Goal: Find specific fact: Find specific fact

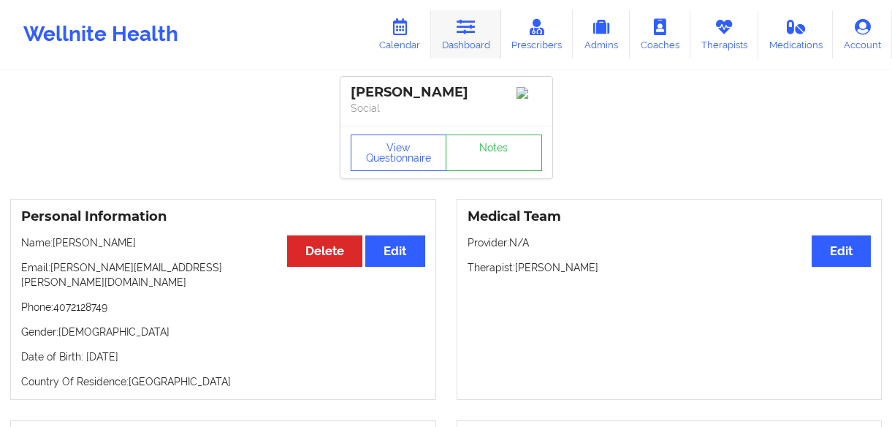
click at [462, 37] on link "Dashboard" at bounding box center [466, 34] width 70 height 48
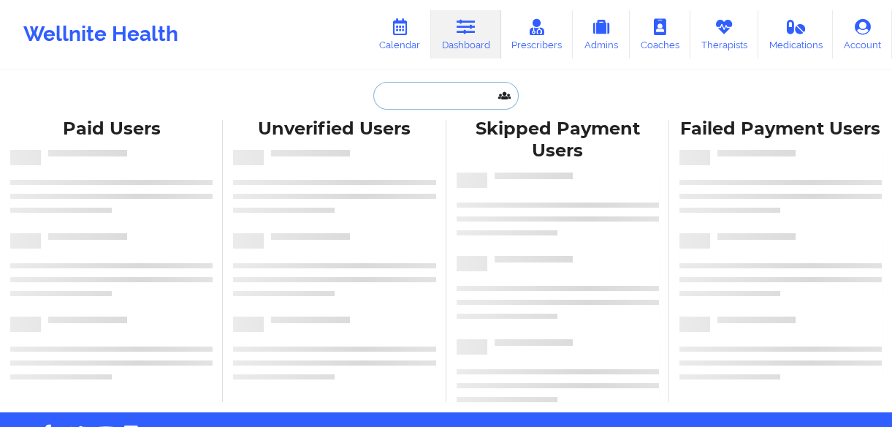
click at [475, 99] on input "text" at bounding box center [446, 96] width 145 height 28
paste input "[PERSON_NAME]"
type input "[PERSON_NAME]"
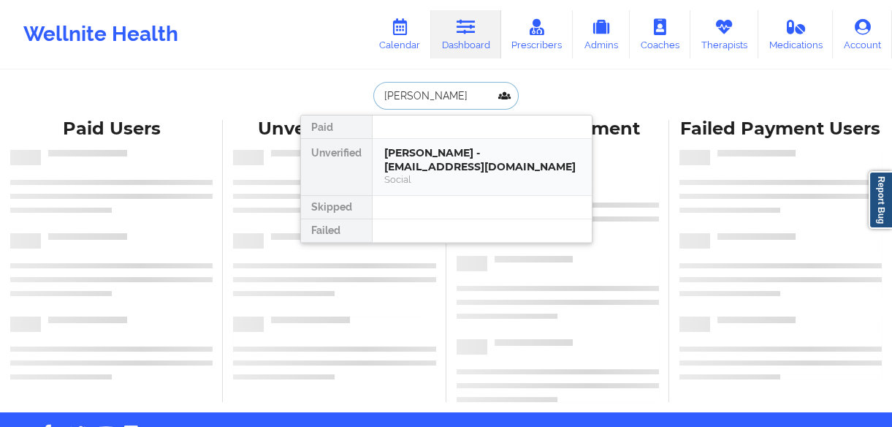
click at [477, 159] on div "[PERSON_NAME] - [EMAIL_ADDRESS][DOMAIN_NAME]" at bounding box center [482, 159] width 196 height 27
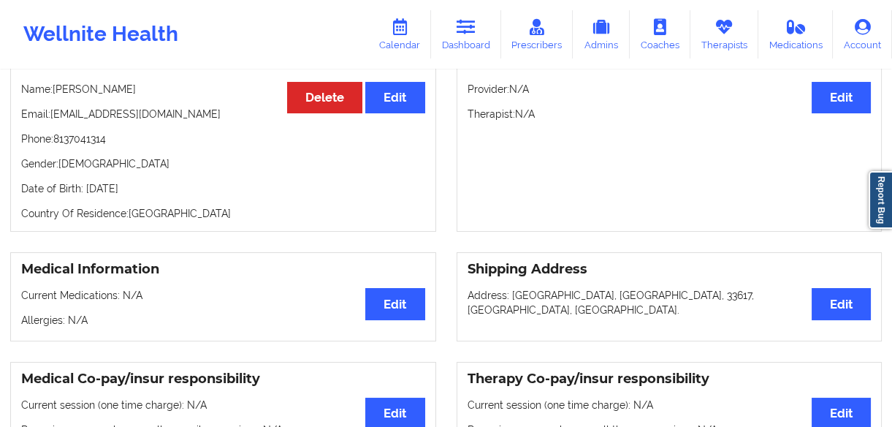
scroll to position [20, 0]
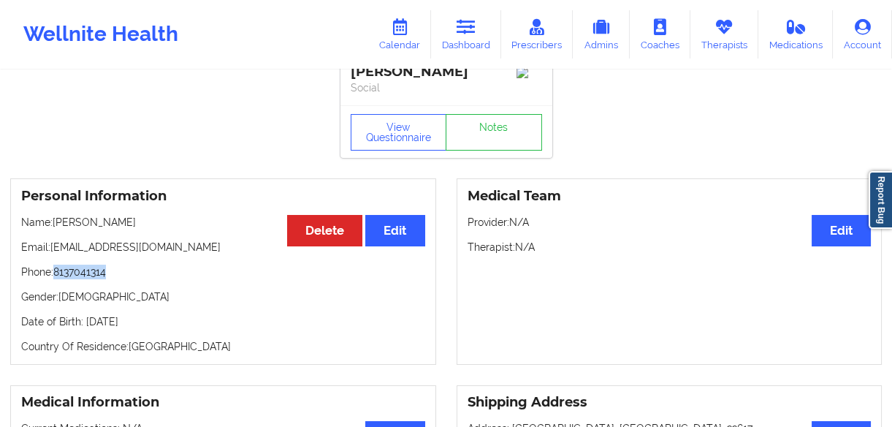
drag, startPoint x: 110, startPoint y: 275, endPoint x: 55, endPoint y: 275, distance: 54.8
click at [55, 275] on p "Phone: [PHONE_NUMBER]" at bounding box center [223, 272] width 404 height 15
copy p "8137041314"
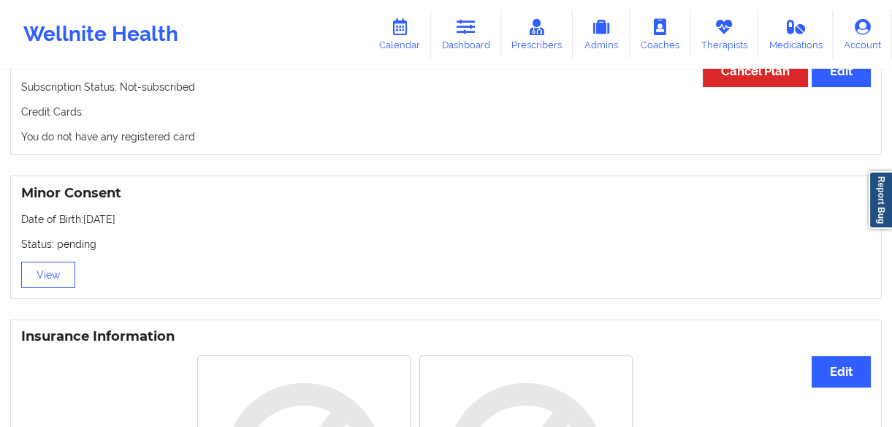
scroll to position [818, 0]
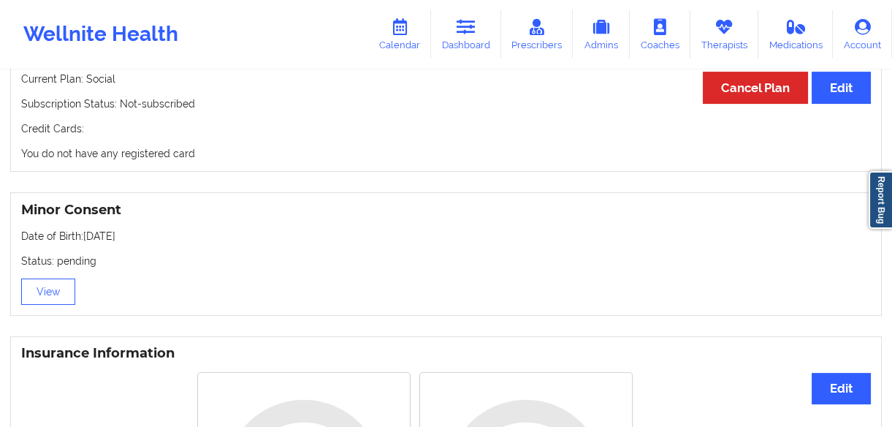
drag, startPoint x: 149, startPoint y: 232, endPoint x: 84, endPoint y: 243, distance: 65.9
click at [84, 243] on p "Date of Birth: [DEMOGRAPHIC_DATA]" at bounding box center [446, 236] width 850 height 15
copy p "[DATE]"
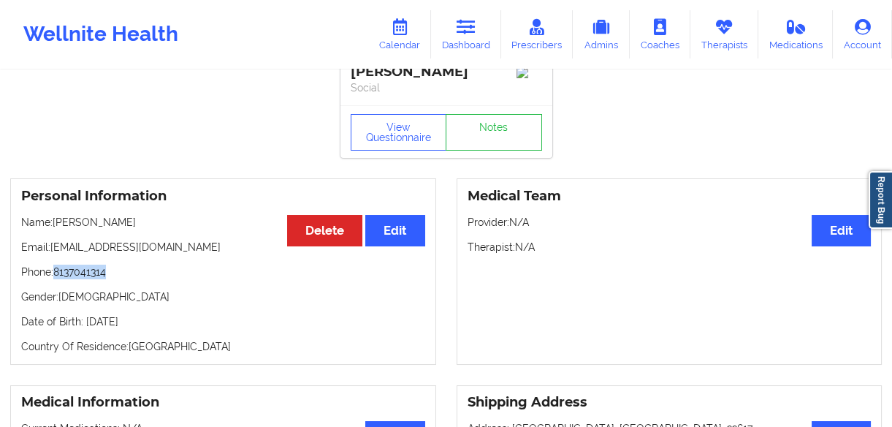
scroll to position [87, 0]
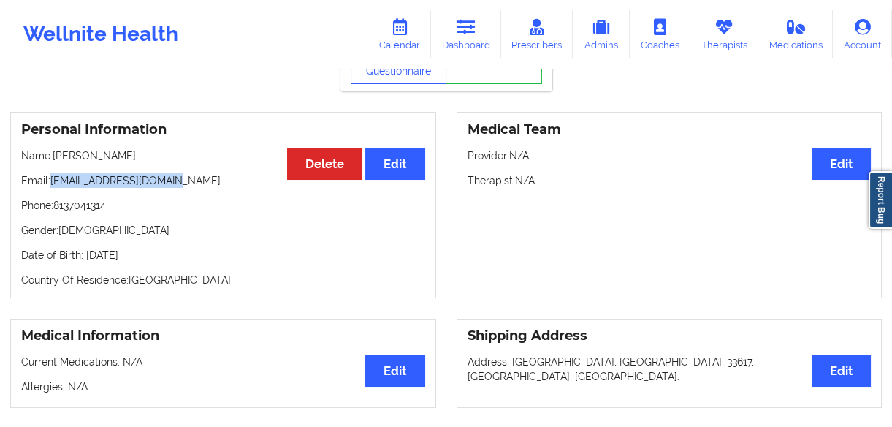
drag, startPoint x: 175, startPoint y: 182, endPoint x: 51, endPoint y: 188, distance: 123.7
click at [51, 188] on p "Email: [EMAIL_ADDRESS][DOMAIN_NAME]" at bounding box center [223, 180] width 404 height 15
copy p "[EMAIL_ADDRESS][DOMAIN_NAME]"
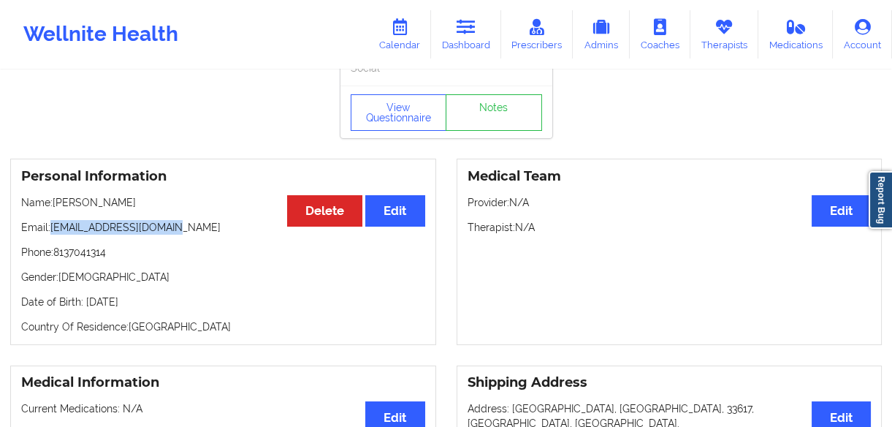
scroll to position [0, 0]
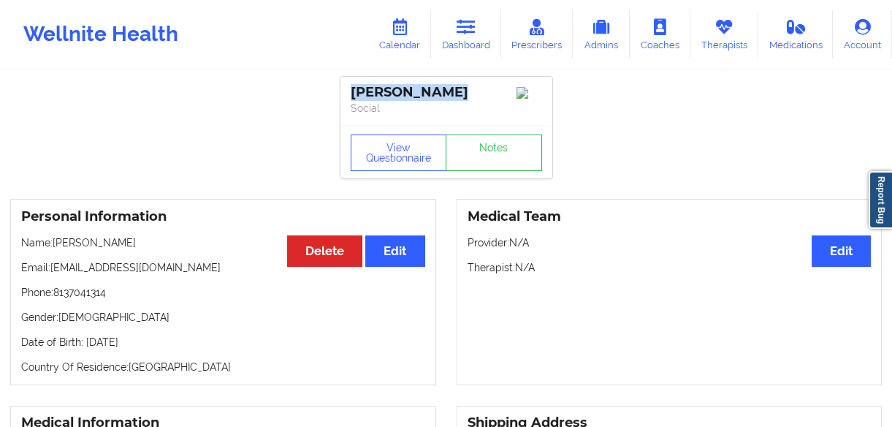
drag, startPoint x: 467, startPoint y: 81, endPoint x: 331, endPoint y: 95, distance: 136.7
copy div "[PERSON_NAME]"
drag, startPoint x: 197, startPoint y: 276, endPoint x: 50, endPoint y: 270, distance: 147.0
click at [50, 270] on p "Email: [EMAIL_ADDRESS][DOMAIN_NAME]" at bounding box center [223, 267] width 404 height 15
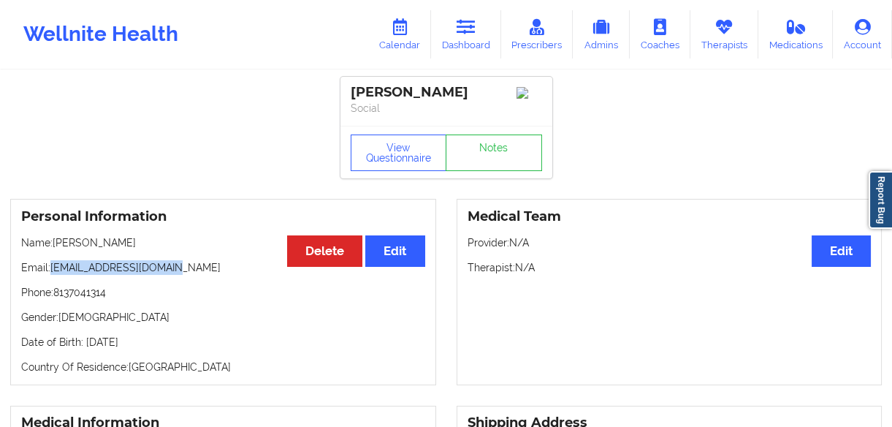
copy p "[EMAIL_ADDRESS][DOMAIN_NAME]"
click at [472, 43] on link "Dashboard" at bounding box center [466, 34] width 70 height 48
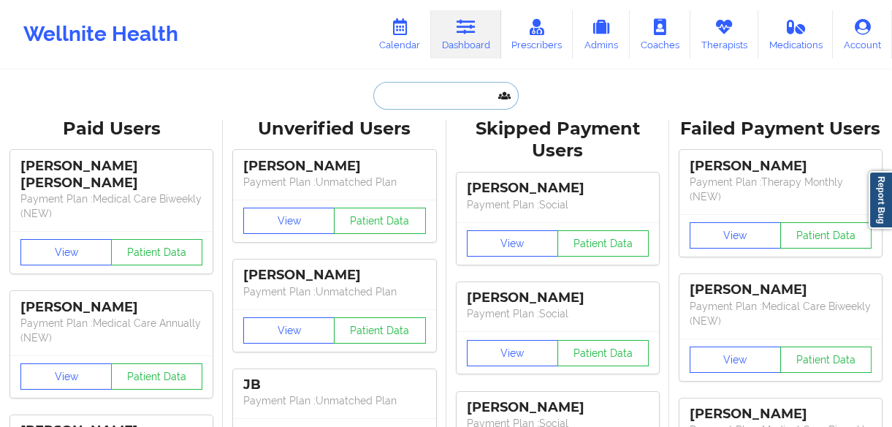
click at [467, 94] on input "text" at bounding box center [446, 96] width 145 height 28
paste input "[PERSON_NAME]"
type input "[PERSON_NAME]"
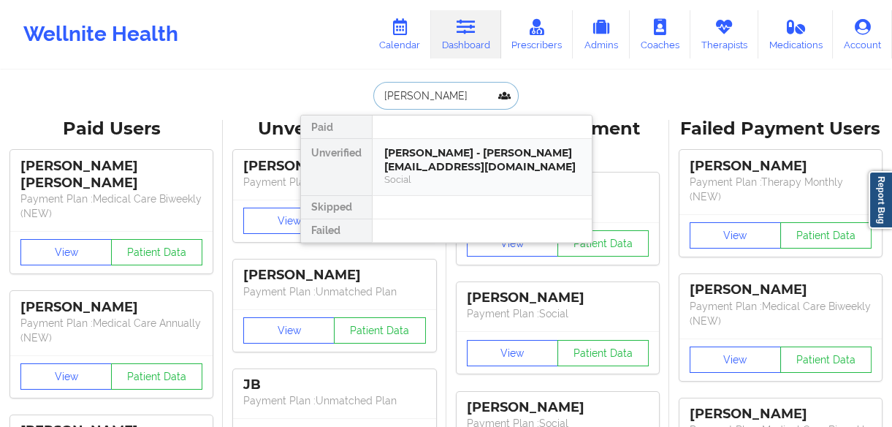
click at [465, 162] on div "[PERSON_NAME] - [PERSON_NAME][EMAIL_ADDRESS][DOMAIN_NAME]" at bounding box center [482, 159] width 196 height 27
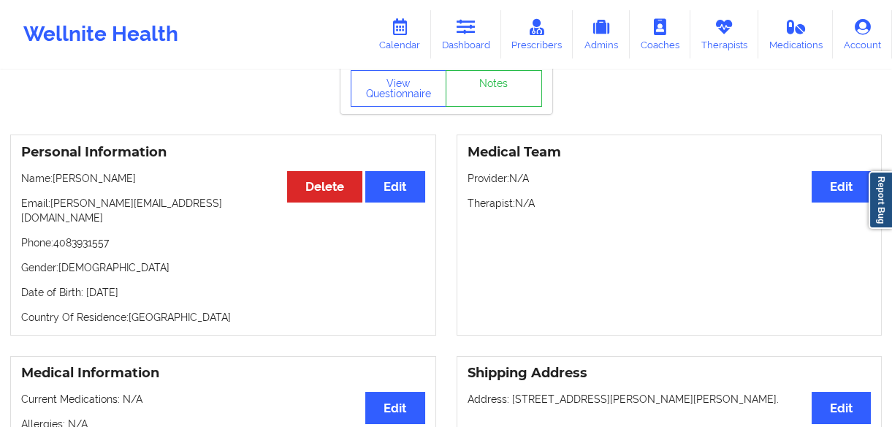
scroll to position [87, 0]
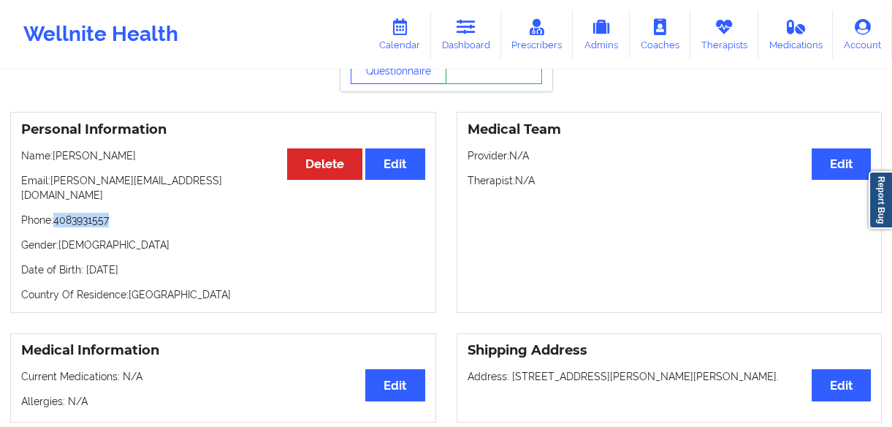
drag, startPoint x: 115, startPoint y: 207, endPoint x: 55, endPoint y: 213, distance: 60.2
click at [55, 213] on p "Phone: [PHONE_NUMBER]" at bounding box center [223, 220] width 404 height 15
copy p "4083931557"
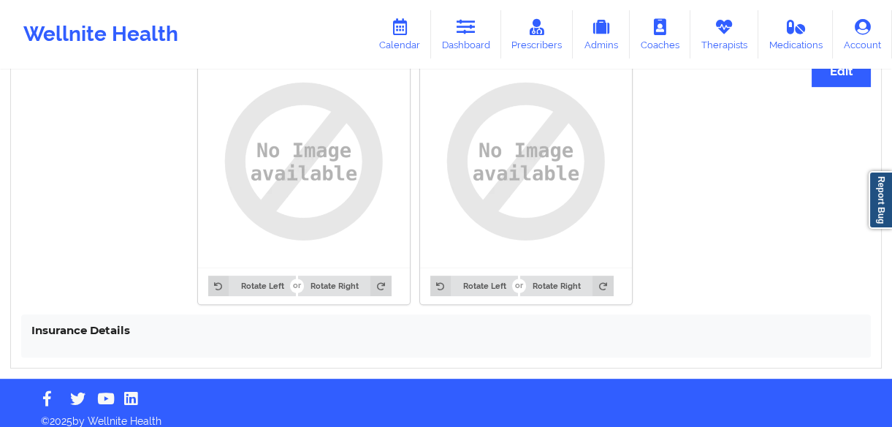
scroll to position [818, 0]
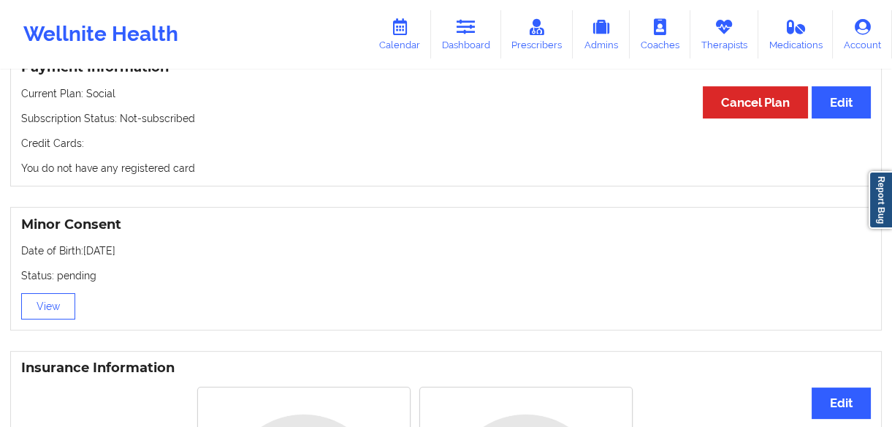
drag, startPoint x: 164, startPoint y: 245, endPoint x: 86, endPoint y: 242, distance: 79.0
click at [86, 243] on p "Date of Birth: [DEMOGRAPHIC_DATA]" at bounding box center [446, 250] width 850 height 15
copy p "[DATE]"
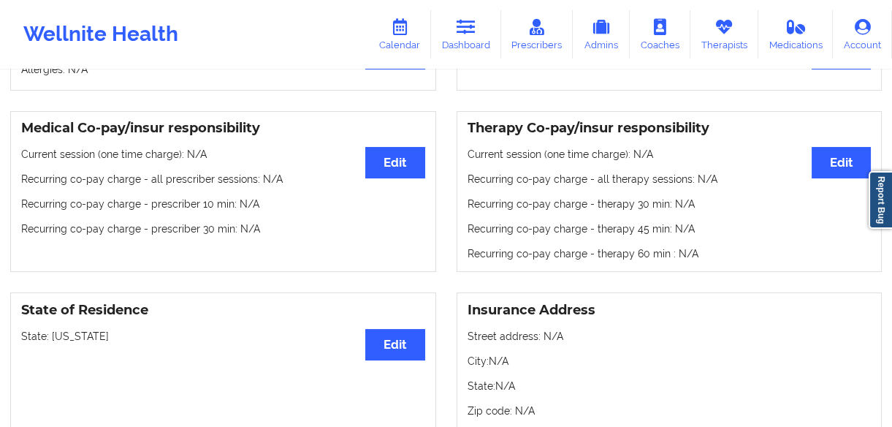
scroll to position [0, 0]
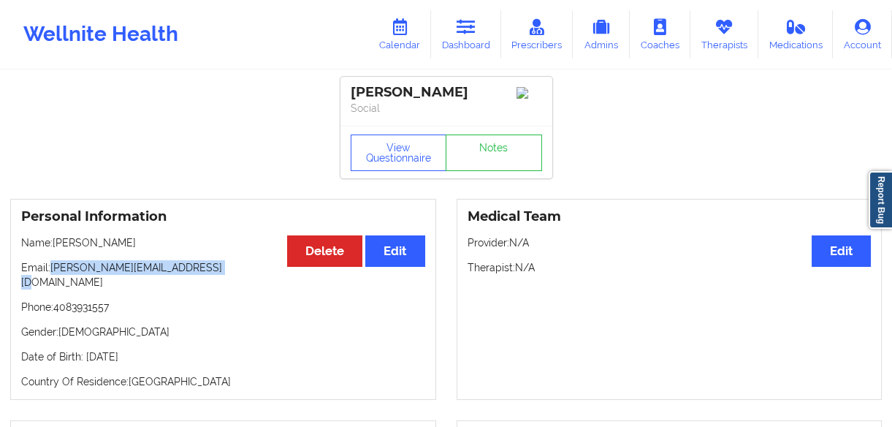
drag, startPoint x: 199, startPoint y: 277, endPoint x: 53, endPoint y: 274, distance: 146.2
click at [53, 274] on p "Email: [PERSON_NAME][EMAIL_ADDRESS][DOMAIN_NAME]" at bounding box center [223, 274] width 404 height 29
copy p "[PERSON_NAME][EMAIL_ADDRESS][DOMAIN_NAME]"
drag, startPoint x: 130, startPoint y: 284, endPoint x: 124, endPoint y: 289, distance: 7.8
click at [129, 284] on div "Personal Information Edit Delete Name: [PERSON_NAME] Email: [PERSON_NAME][EMAIL…" at bounding box center [223, 299] width 426 height 201
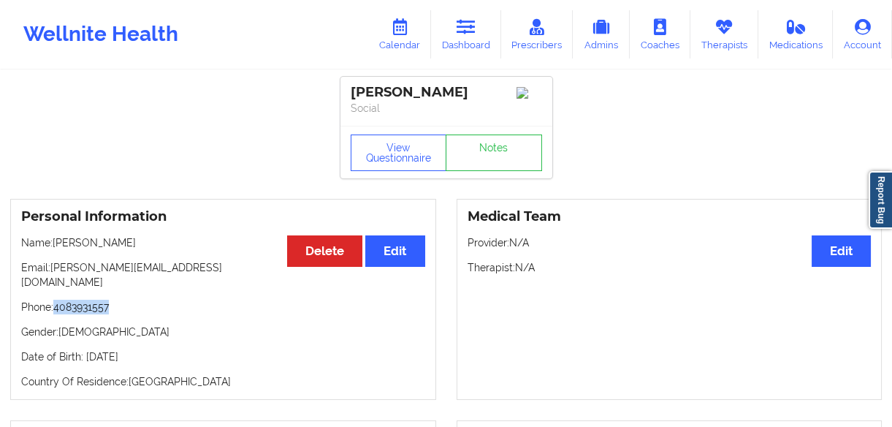
drag, startPoint x: 114, startPoint y: 296, endPoint x: 54, endPoint y: 296, distance: 59.9
click at [54, 300] on p "Phone: [PHONE_NUMBER]" at bounding box center [223, 307] width 404 height 15
copy p "4083931557"
